Goal: Transaction & Acquisition: Purchase product/service

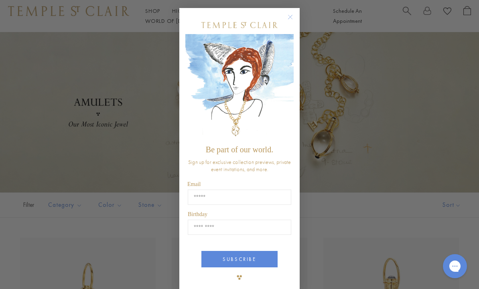
click at [293, 14] on circle "Close dialog" at bounding box center [291, 17] width 10 height 10
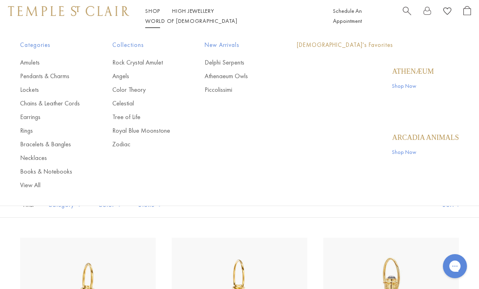
click at [158, 14] on link "Shop Shop" at bounding box center [152, 10] width 15 height 7
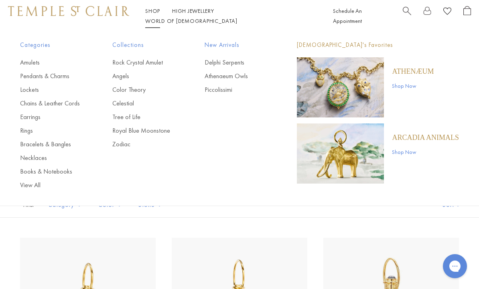
click at [69, 106] on link "Chains & Leather Cords" at bounding box center [50, 103] width 60 height 9
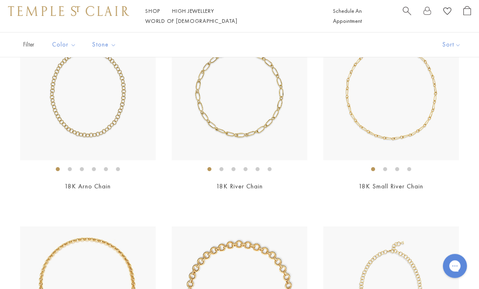
scroll to position [107, 0]
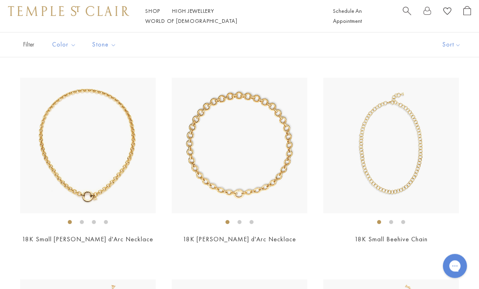
scroll to position [257, 0]
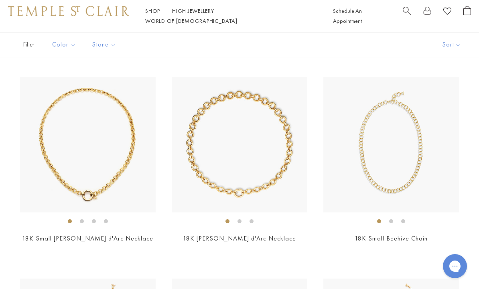
click at [268, 189] on img at bounding box center [240, 145] width 136 height 136
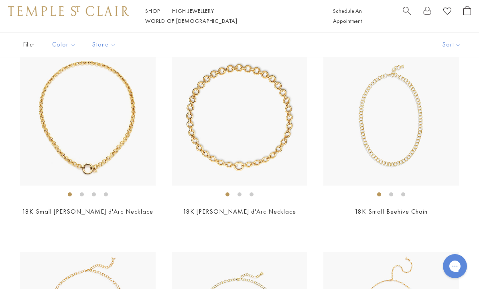
scroll to position [263, 0]
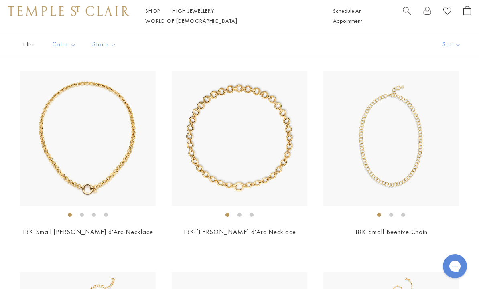
click at [44, 148] on img at bounding box center [88, 139] width 136 height 136
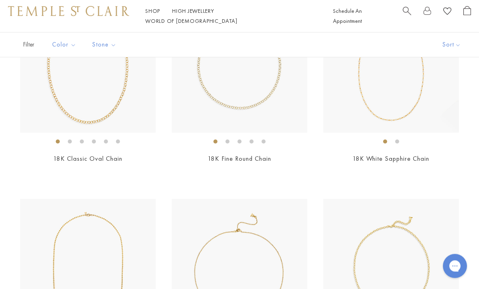
scroll to position [538, 0]
